Goal: Task Accomplishment & Management: Use online tool/utility

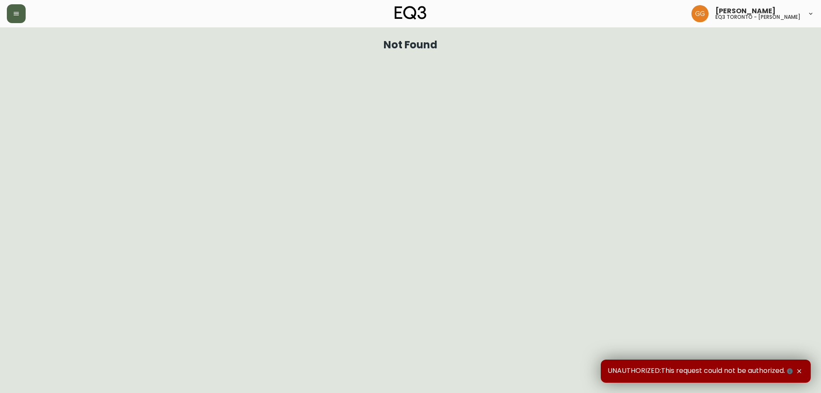
click at [10, 18] on button "button" at bounding box center [16, 13] width 19 height 19
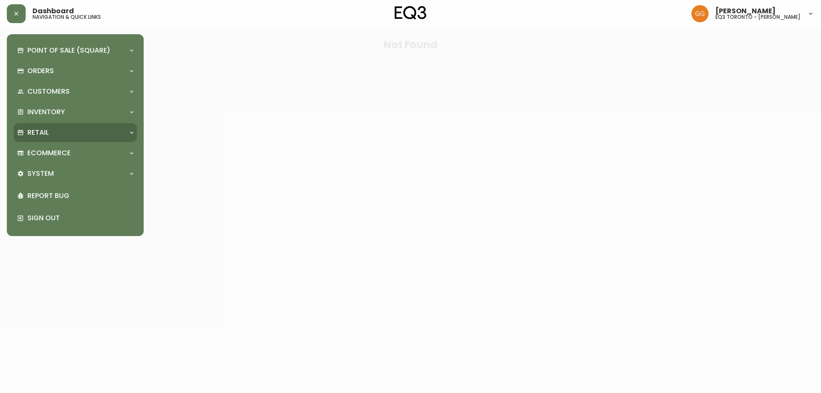
click at [55, 137] on div "Retail" at bounding box center [71, 132] width 108 height 9
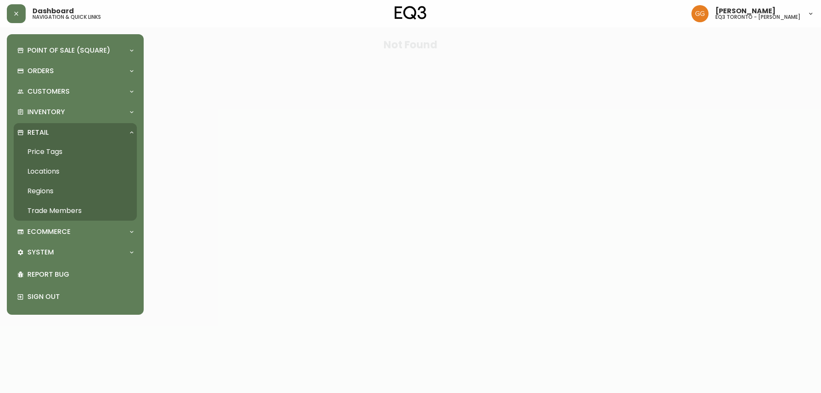
click at [59, 149] on link "Price Tags" at bounding box center [75, 152] width 123 height 20
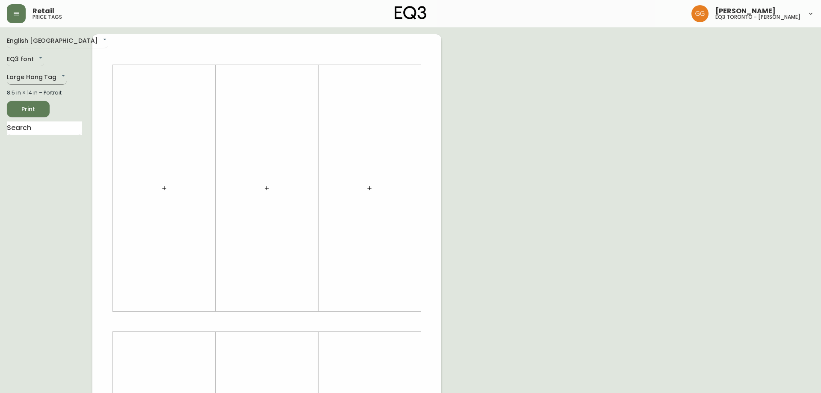
click at [38, 80] on body "Retail price tags Grabielle Graham eq3 toronto - hanna English Canada en_CA EQ3…" at bounding box center [410, 304] width 821 height 609
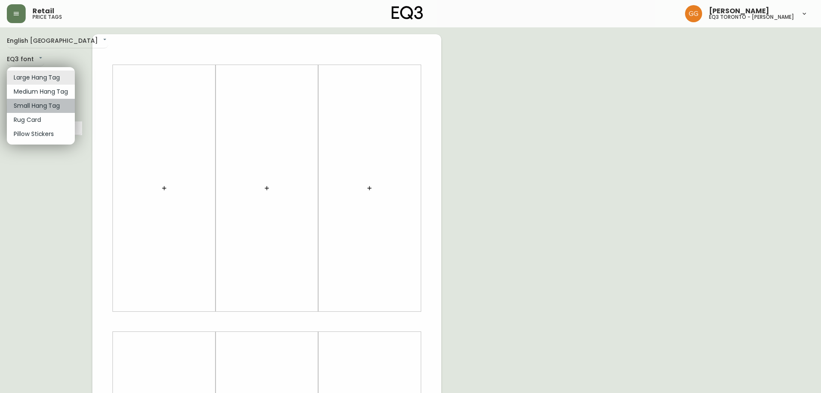
click at [52, 107] on li "Small Hang Tag" at bounding box center [41, 106] width 68 height 14
type input "small"
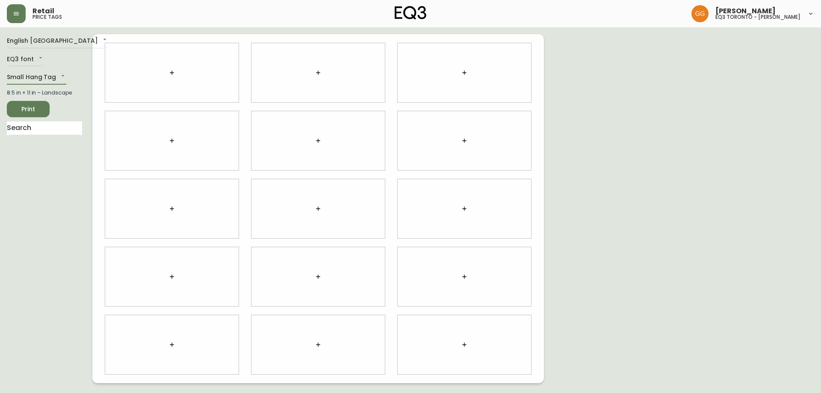
click at [165, 79] on div at bounding box center [171, 72] width 133 height 59
click at [38, 130] on input "text" at bounding box center [44, 128] width 75 height 14
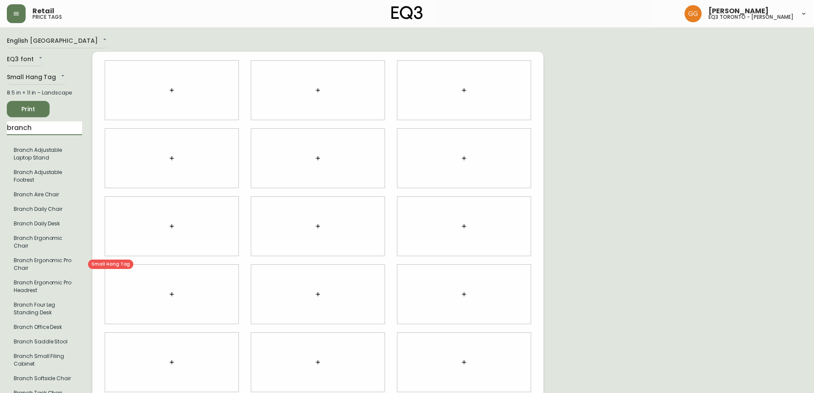
type input "branch"
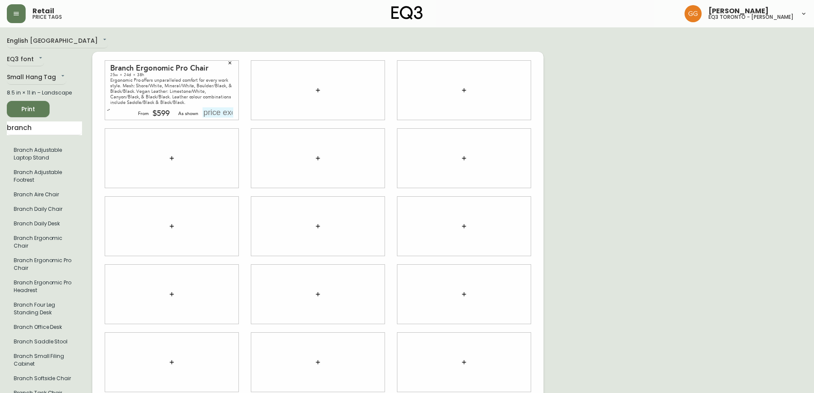
click at [214, 112] on input "text" at bounding box center [218, 112] width 31 height 10
type input "$718"
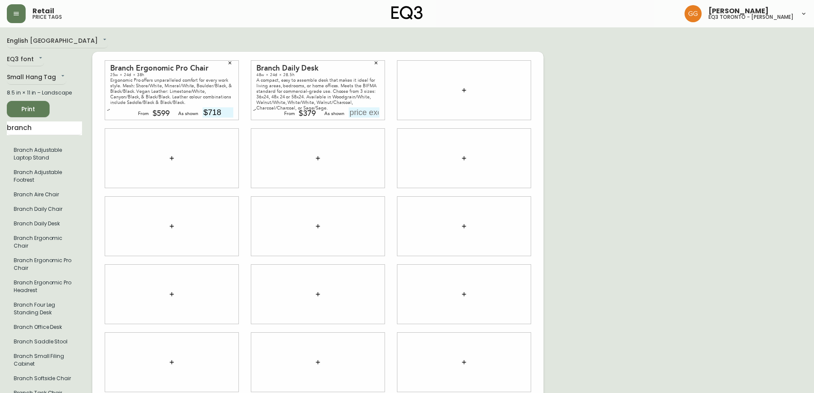
click at [375, 112] on input "text" at bounding box center [364, 112] width 31 height 10
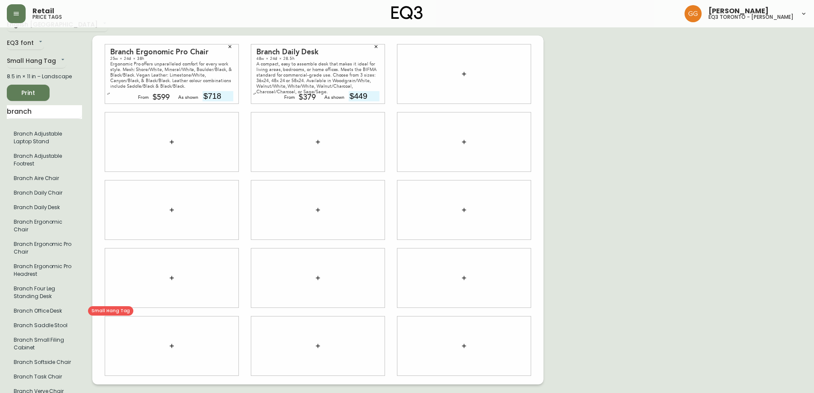
scroll to position [25, 0]
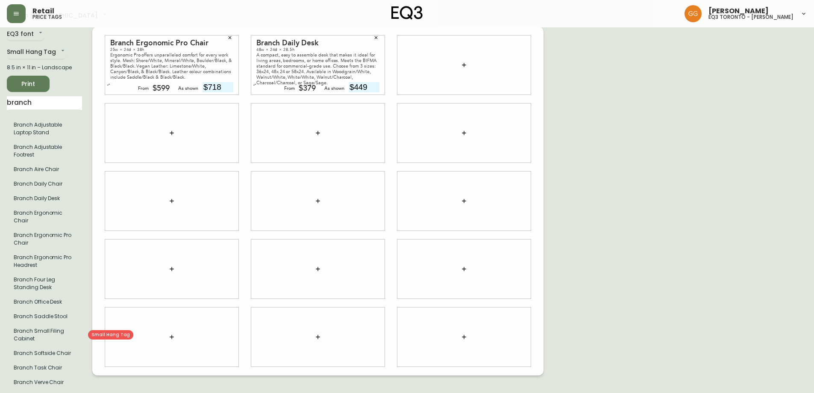
type input "$449"
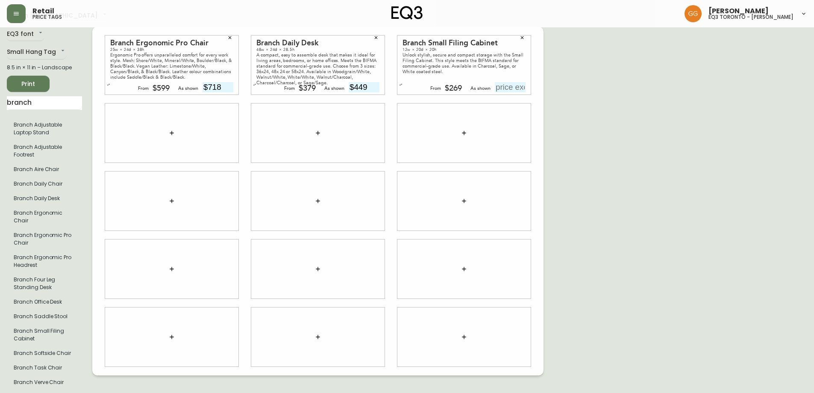
click at [508, 88] on input "text" at bounding box center [510, 87] width 31 height 10
type input "$269"
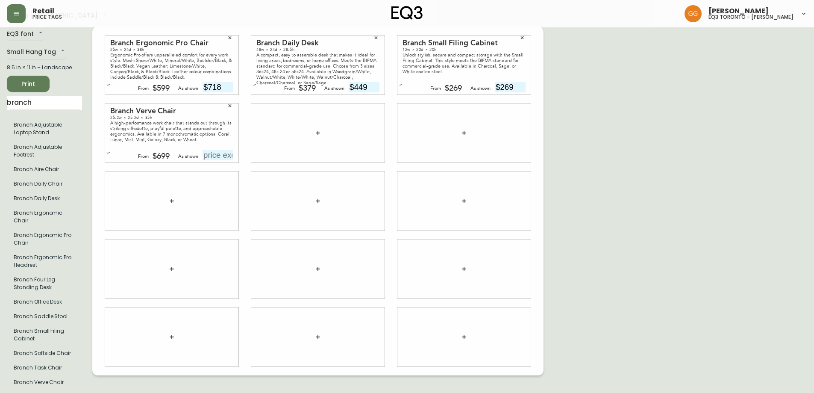
click at [214, 152] on input "text" at bounding box center [218, 155] width 31 height 10
type input "$749"
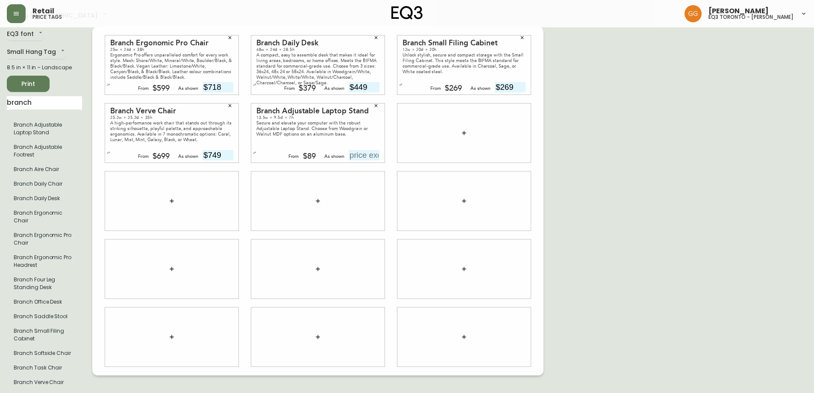
click at [360, 152] on input "text" at bounding box center [364, 155] width 31 height 10
type input "$89"
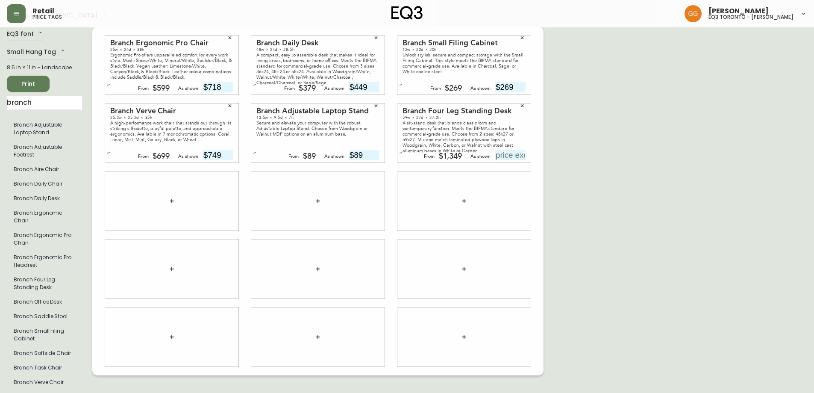
click at [513, 158] on input "text" at bounding box center [510, 155] width 31 height 10
type input "$1449"
click at [66, 106] on input "branch" at bounding box center [44, 103] width 75 height 14
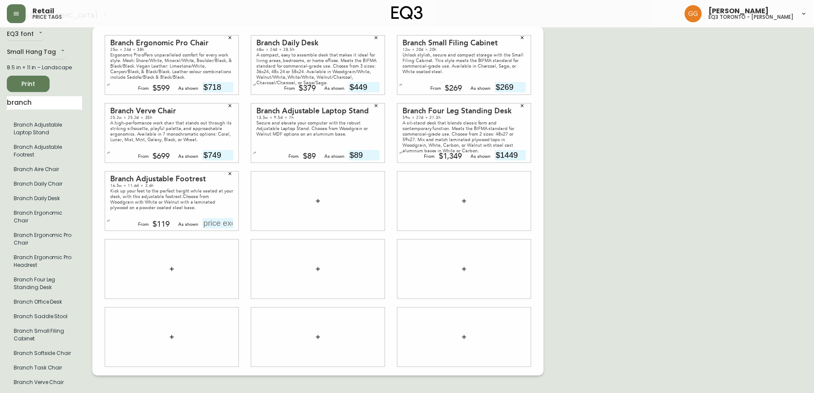
click at [214, 221] on input "text" at bounding box center [218, 223] width 31 height 10
type input "$119"
click at [289, 220] on div at bounding box center [317, 200] width 133 height 59
click at [23, 82] on span "Print" at bounding box center [28, 84] width 29 height 11
